Goal: Task Accomplishment & Management: Manage account settings

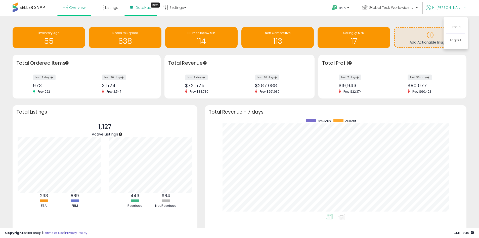
scroll to position [95, 252]
click at [175, 6] on link "Settings" at bounding box center [174, 7] width 31 height 15
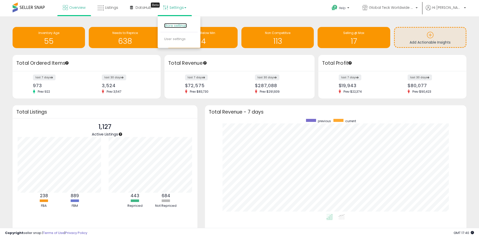
click at [176, 27] on link "Store settings" at bounding box center [175, 25] width 23 height 5
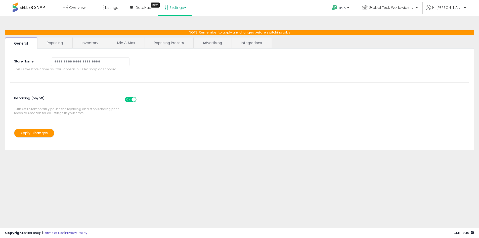
click at [247, 46] on link "Integrations" at bounding box center [251, 42] width 39 height 11
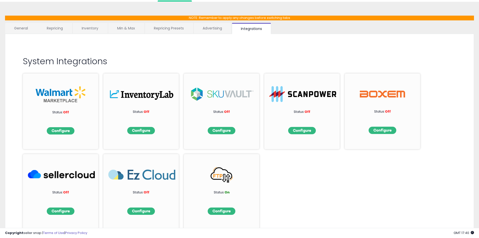
scroll to position [37, 0]
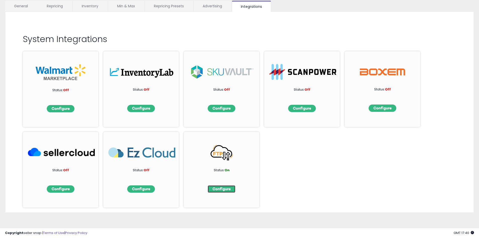
click at [226, 189] on img at bounding box center [222, 188] width 28 height 7
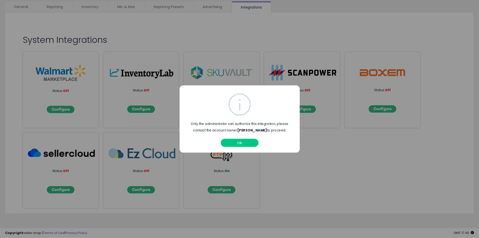
scroll to position [37, 0]
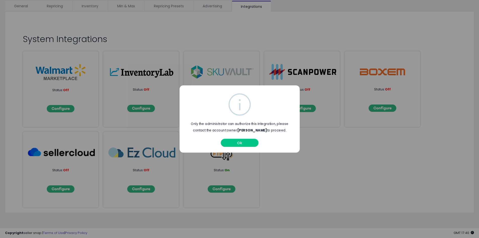
drag, startPoint x: 360, startPoint y: 201, endPoint x: 355, endPoint y: 200, distance: 4.8
click at [359, 201] on div "Only the administrator can authorize this integration, please contact the accou…" at bounding box center [239, 119] width 479 height 238
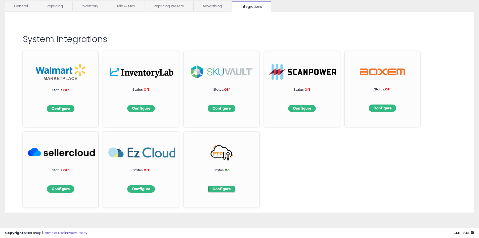
click at [218, 188] on img at bounding box center [222, 188] width 28 height 7
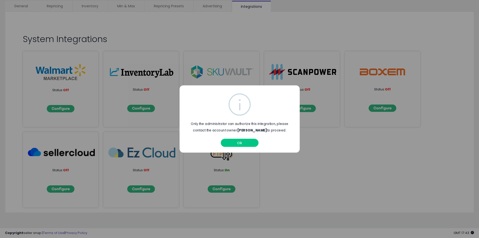
scroll to position [0, 0]
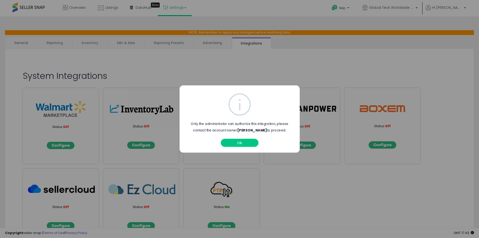
click at [317, 197] on div "Only the administrator can authorize this integration, please contact the accou…" at bounding box center [239, 119] width 479 height 238
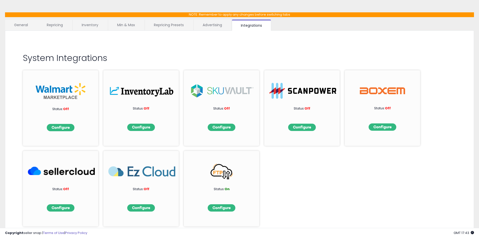
scroll to position [37, 0]
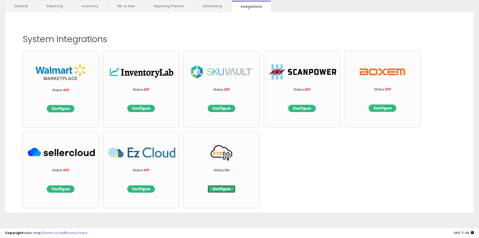
click at [231, 190] on img at bounding box center [222, 188] width 28 height 7
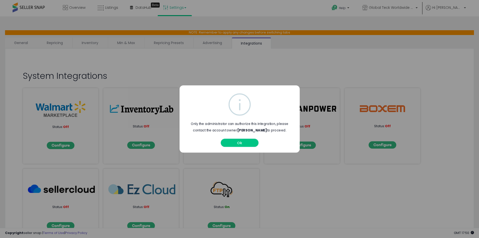
click at [231, 142] on button "Ok" at bounding box center [240, 143] width 38 height 8
